Goal: Navigation & Orientation: Understand site structure

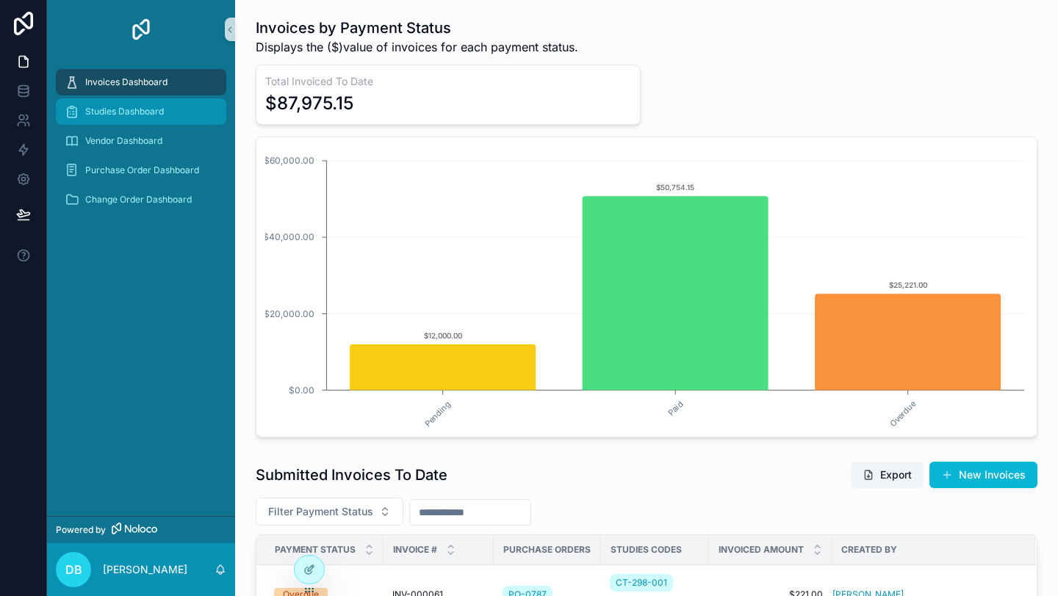
click at [152, 121] on div "Studies Dashboard" at bounding box center [141, 112] width 153 height 24
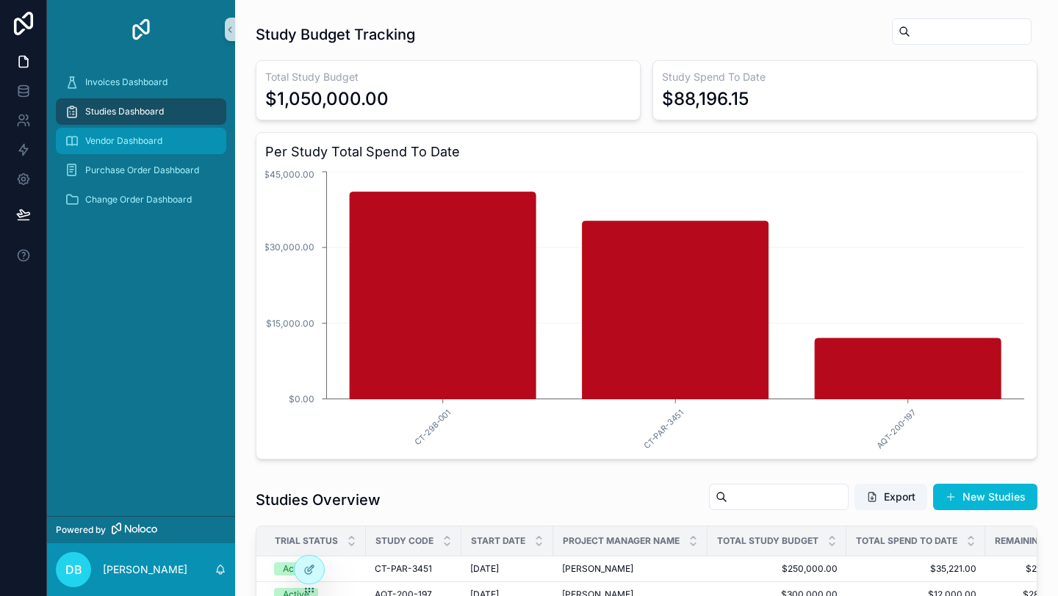
click at [146, 147] on div "Vendor Dashboard" at bounding box center [141, 141] width 153 height 24
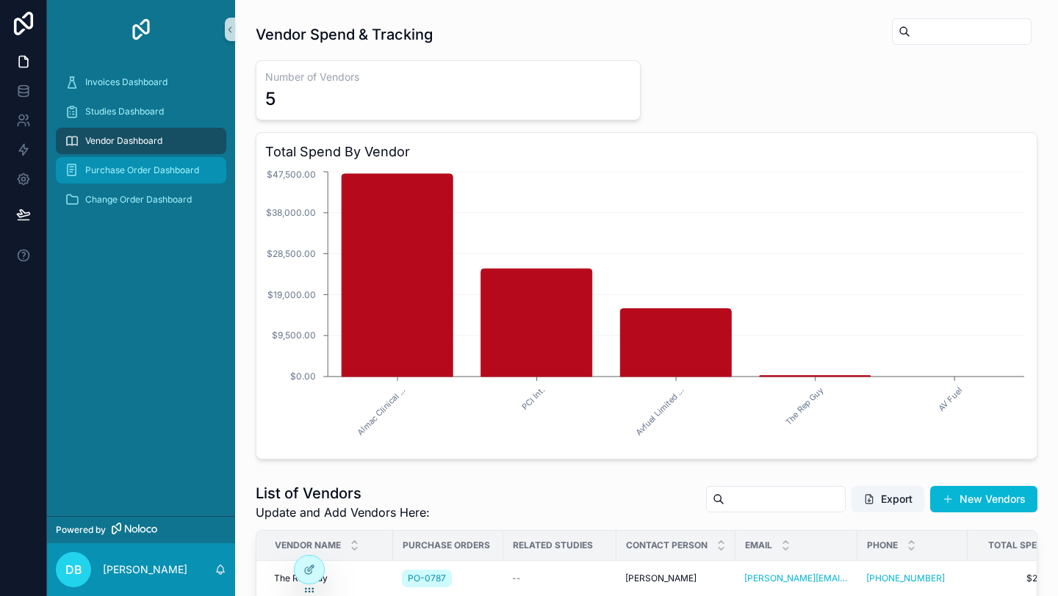
click at [145, 162] on div "Purchase Order Dashboard" at bounding box center [141, 171] width 153 height 24
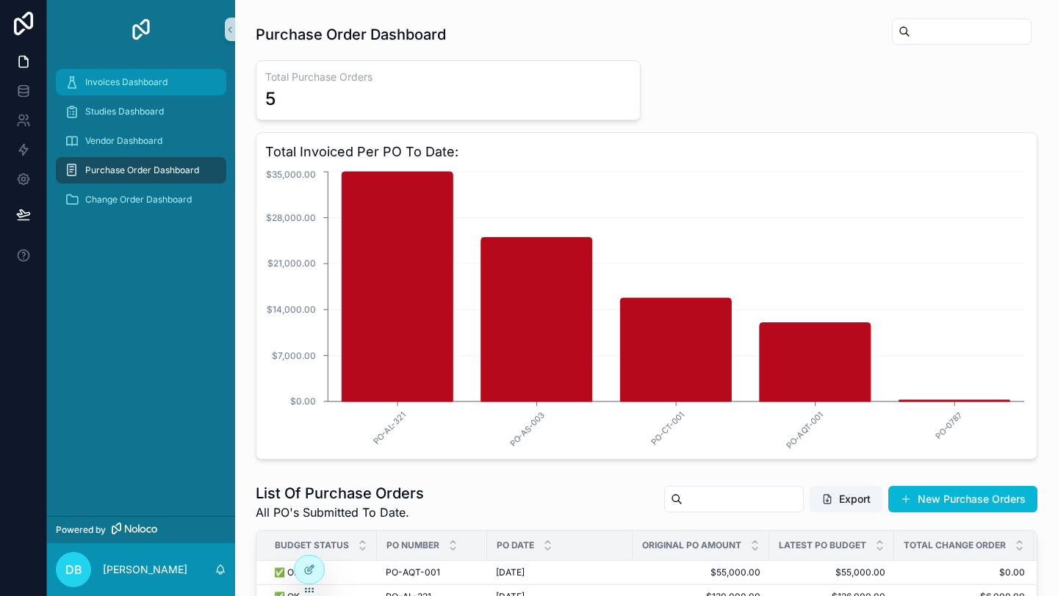
click at [124, 90] on div "Invoices Dashboard" at bounding box center [141, 83] width 153 height 24
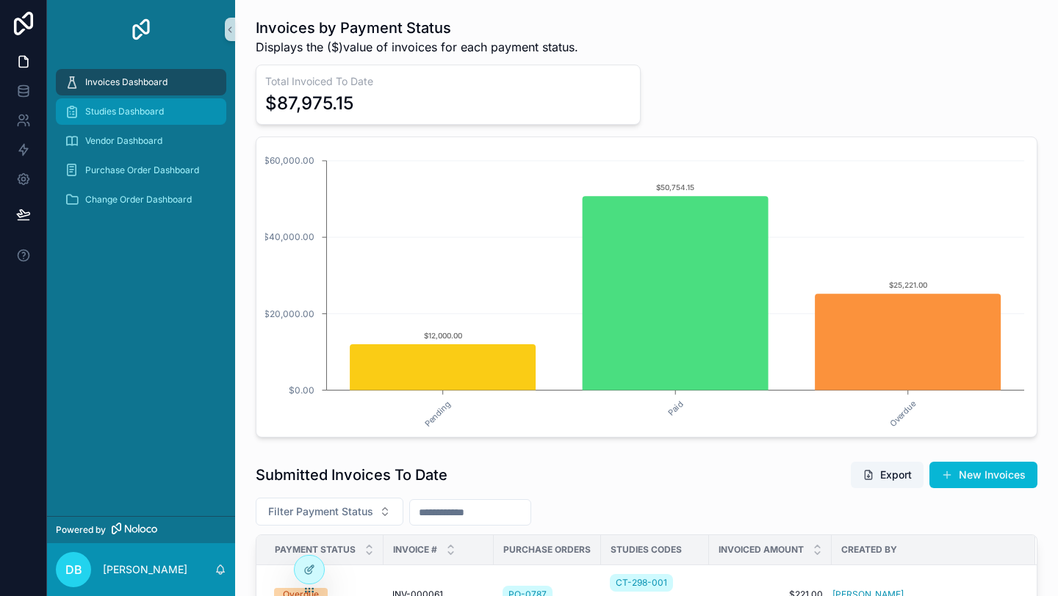
click at [125, 109] on span "Studies Dashboard" at bounding box center [124, 112] width 79 height 12
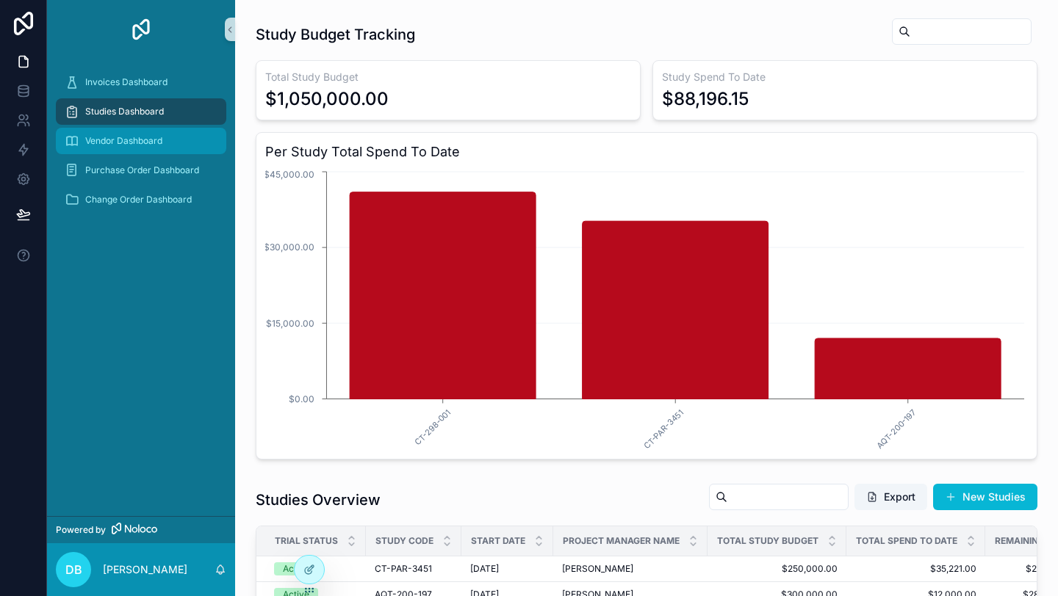
click at [126, 142] on span "Vendor Dashboard" at bounding box center [123, 141] width 77 height 12
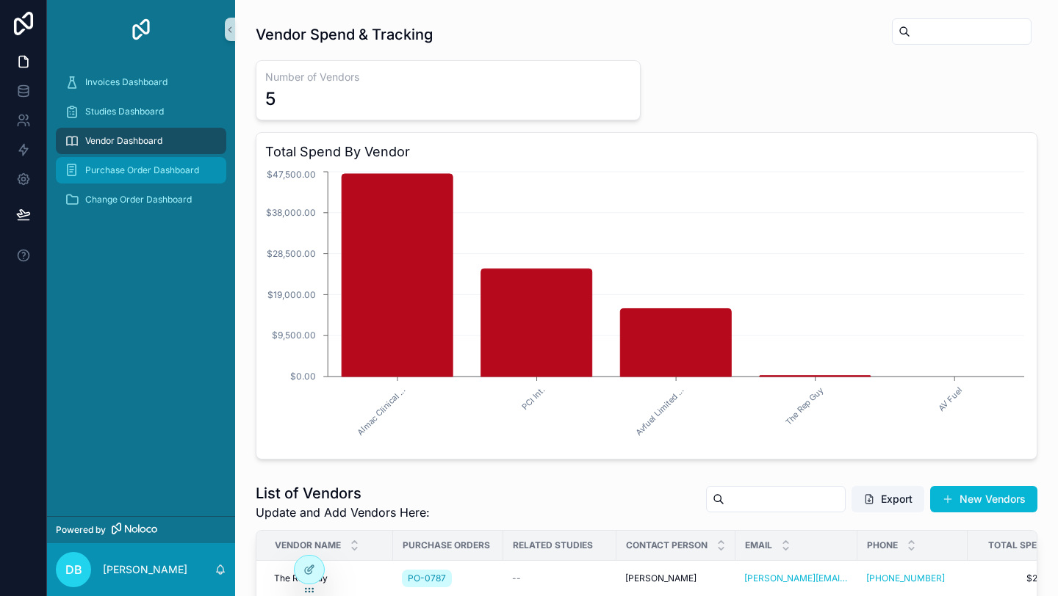
click at [128, 174] on span "Purchase Order Dashboard" at bounding box center [142, 171] width 114 height 12
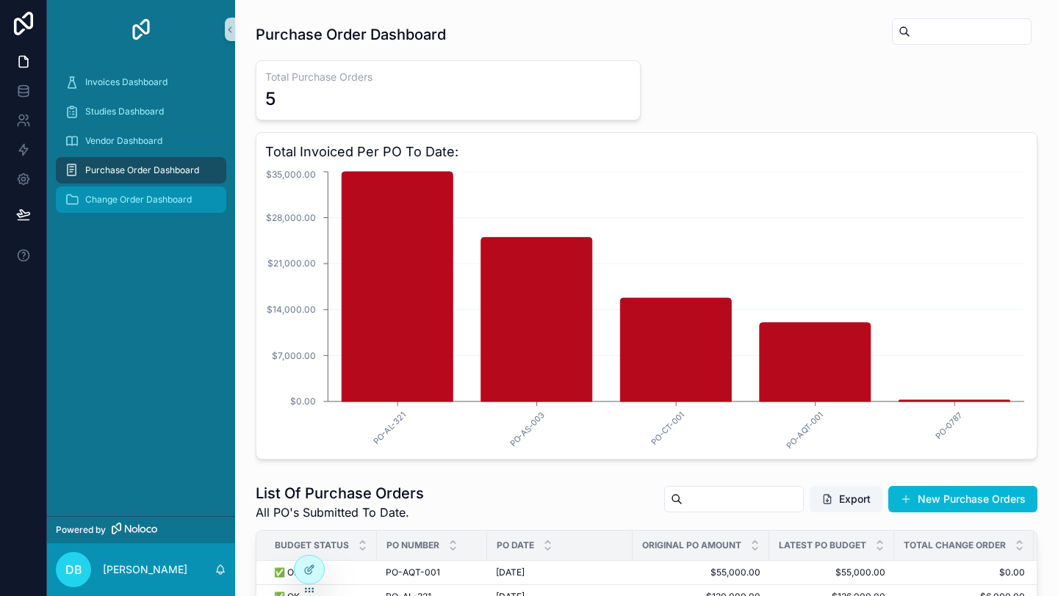
click at [128, 202] on span "Change Order Dashboard" at bounding box center [138, 200] width 107 height 12
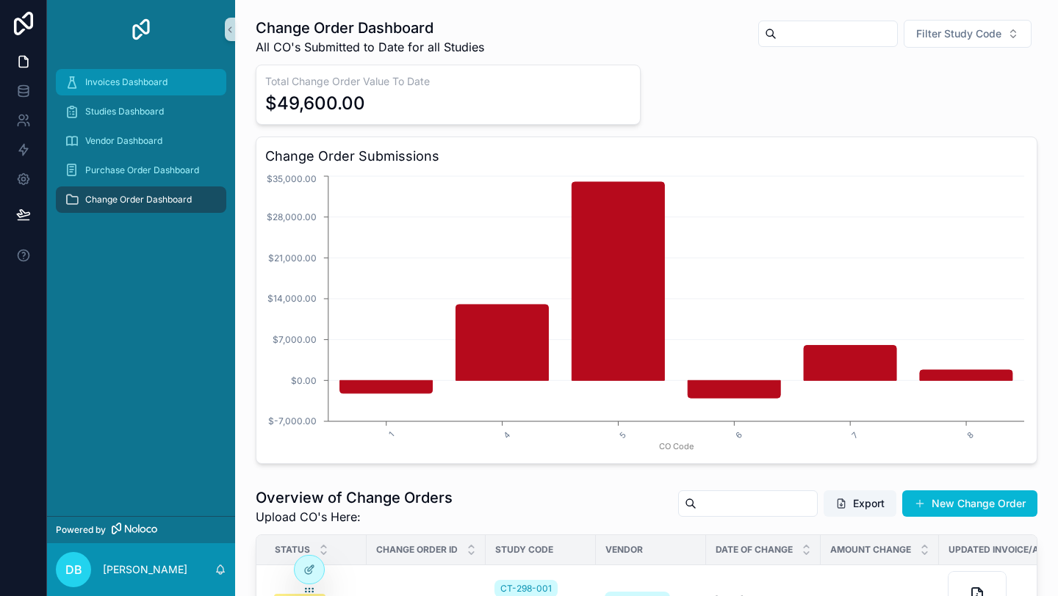
click at [140, 91] on div "Invoices Dashboard" at bounding box center [141, 83] width 153 height 24
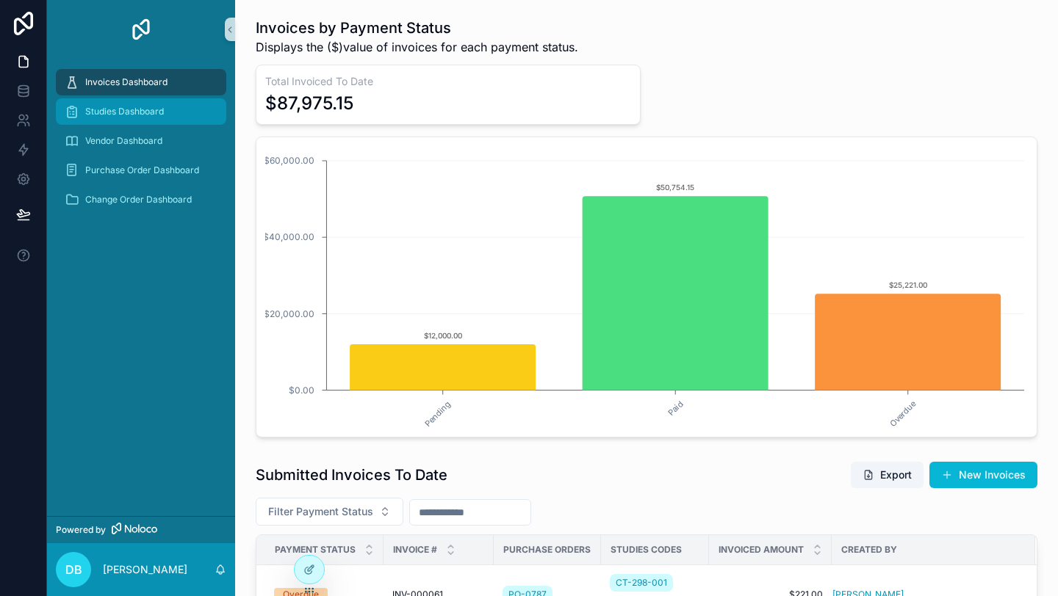
click at [156, 115] on span "Studies Dashboard" at bounding box center [124, 112] width 79 height 12
